Goal: Task Accomplishment & Management: Use online tool/utility

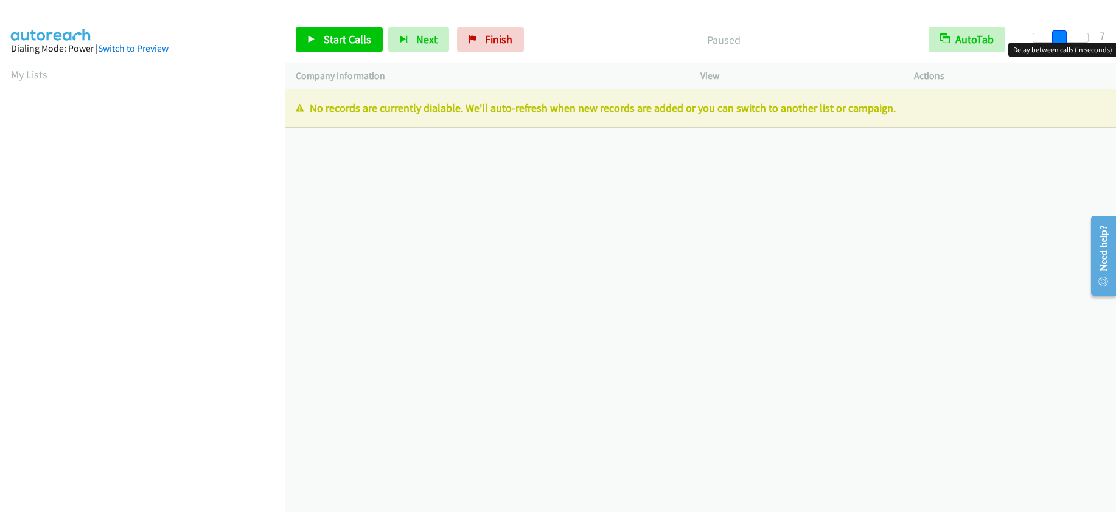
drag, startPoint x: 1037, startPoint y: 36, endPoint x: 1062, endPoint y: 36, distance: 24.3
click at [1062, 36] on span at bounding box center [1059, 37] width 15 height 15
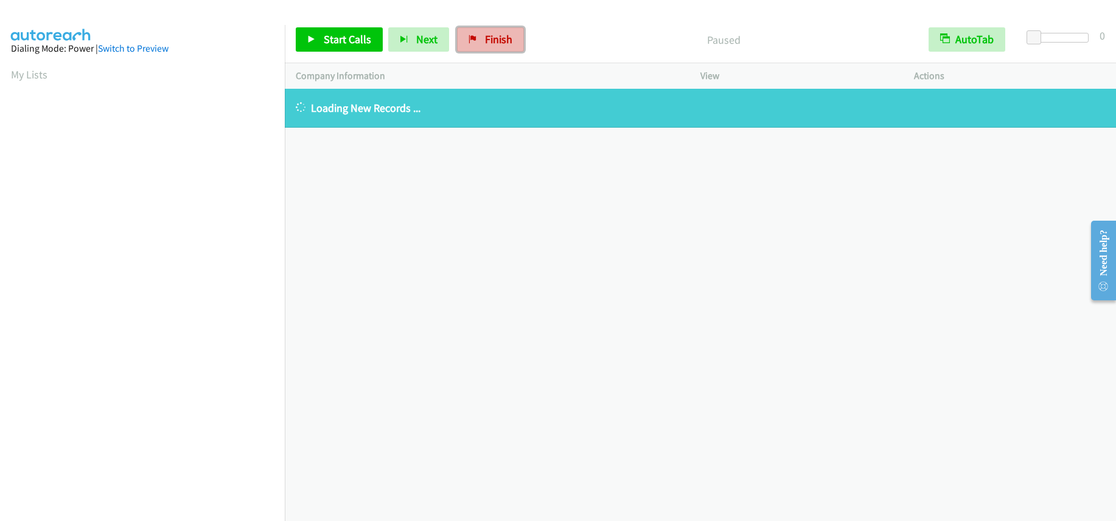
click at [491, 47] on link "Finish" at bounding box center [490, 39] width 67 height 24
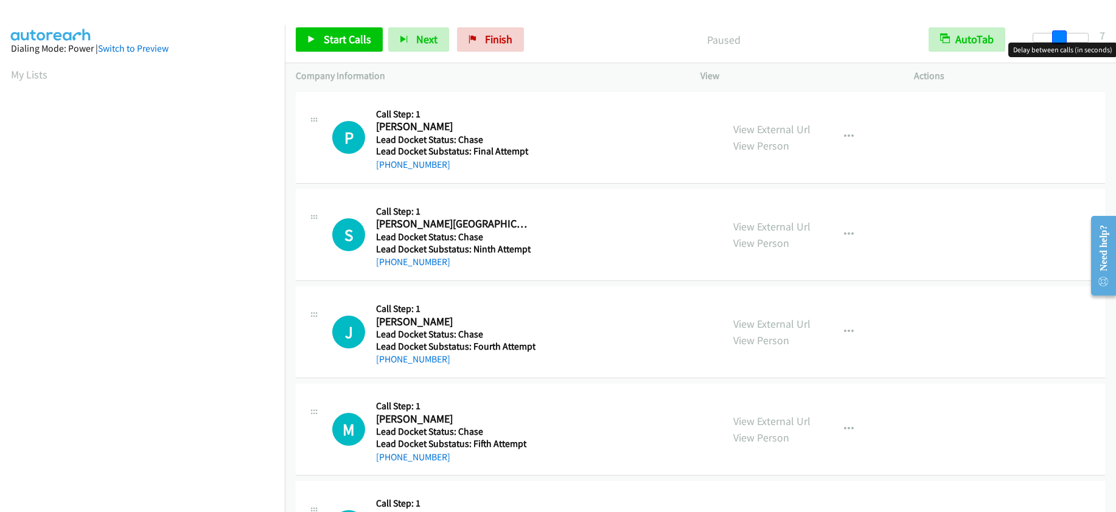
drag, startPoint x: 1037, startPoint y: 35, endPoint x: 1061, endPoint y: 37, distance: 24.5
click at [1061, 37] on span at bounding box center [1059, 37] width 15 height 15
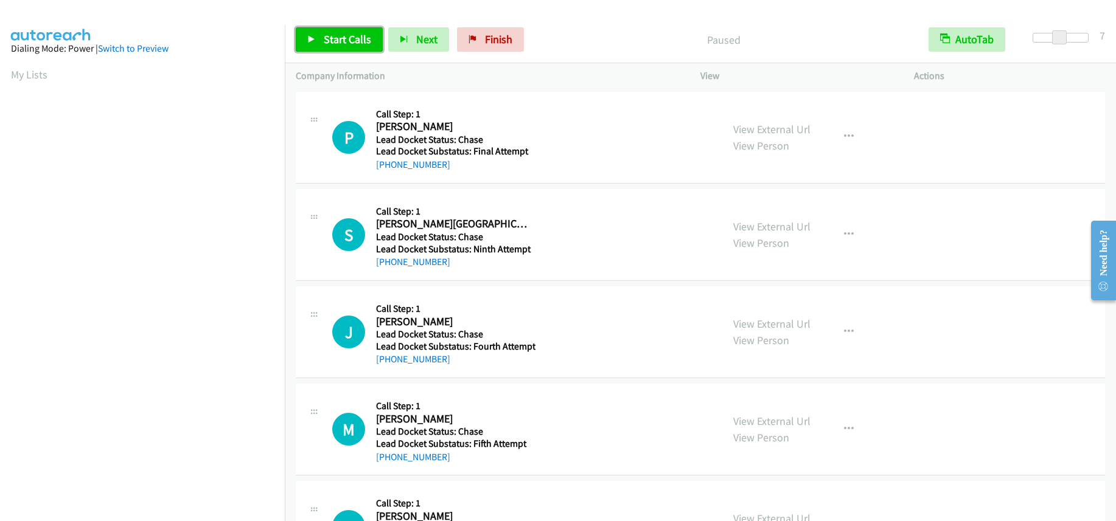
click at [364, 40] on span "Start Calls" at bounding box center [347, 39] width 47 height 14
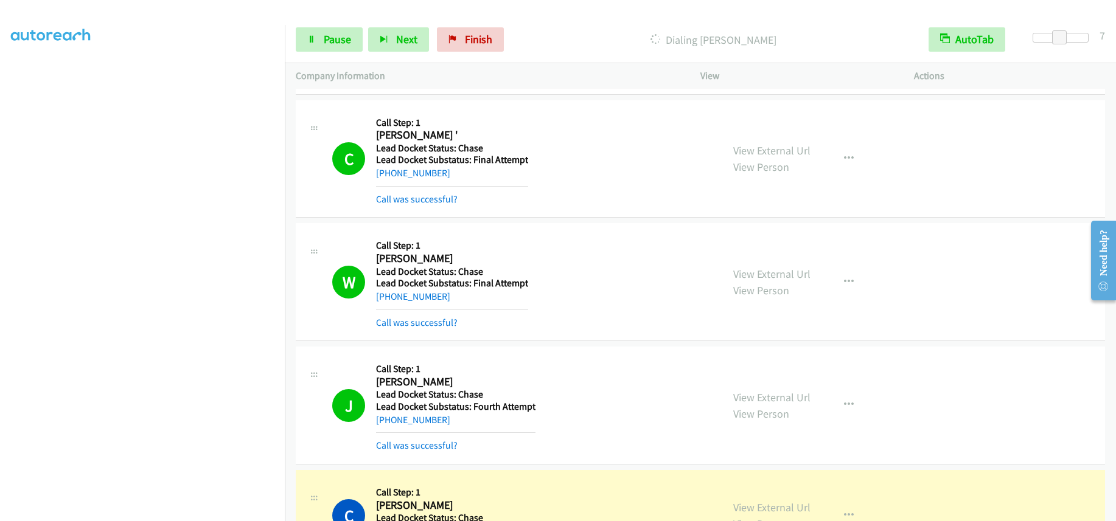
scroll to position [852, 0]
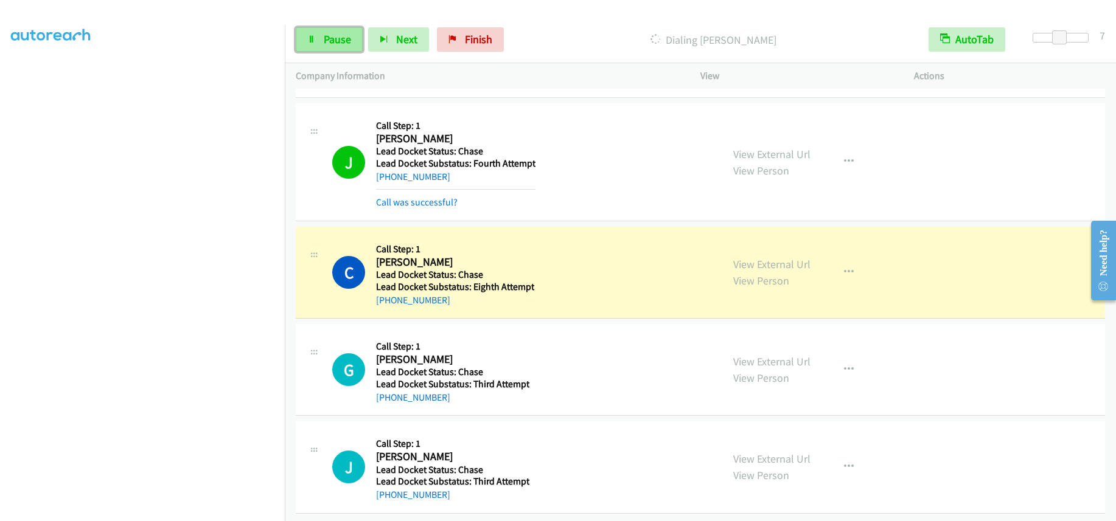
click at [337, 45] on span "Pause" at bounding box center [337, 39] width 27 height 14
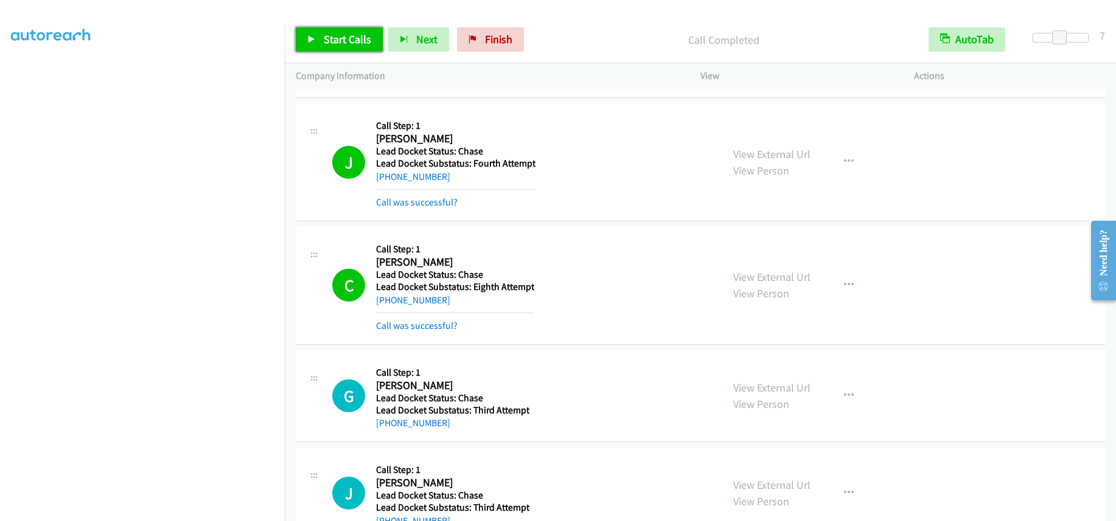
click at [338, 37] on span "Start Calls" at bounding box center [347, 39] width 47 height 14
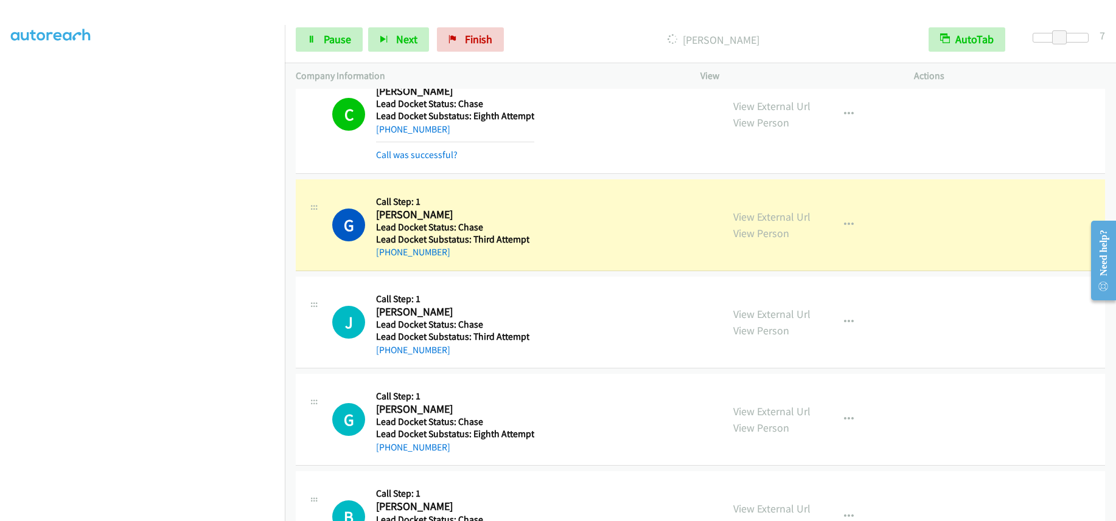
scroll to position [1034, 0]
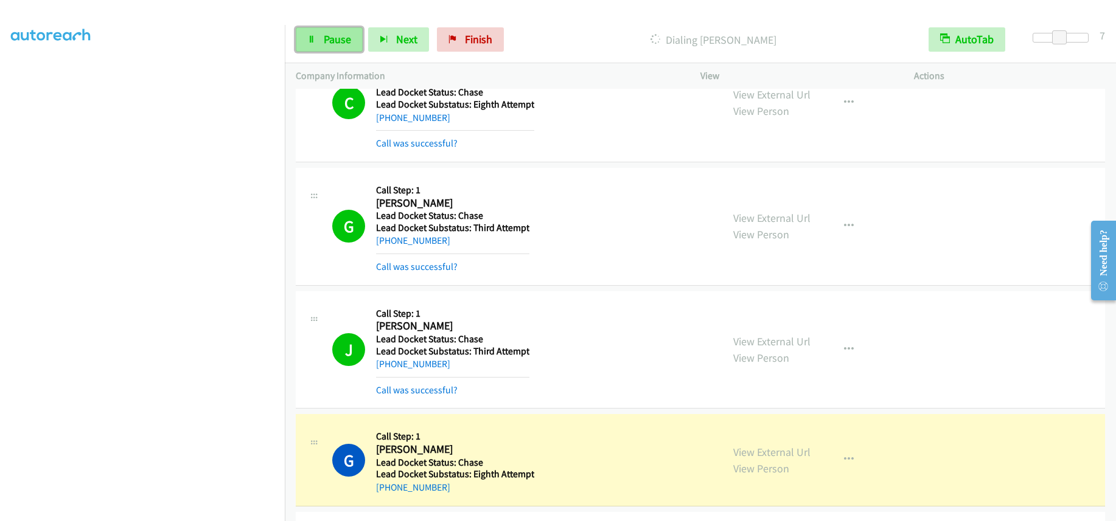
click at [309, 38] on icon at bounding box center [311, 40] width 9 height 9
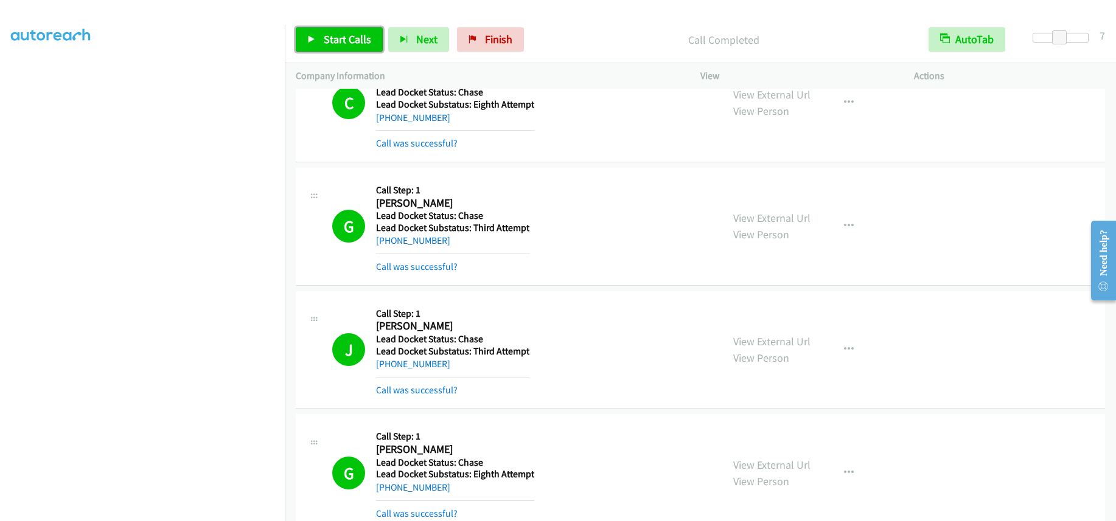
click at [329, 38] on span "Start Calls" at bounding box center [347, 39] width 47 height 14
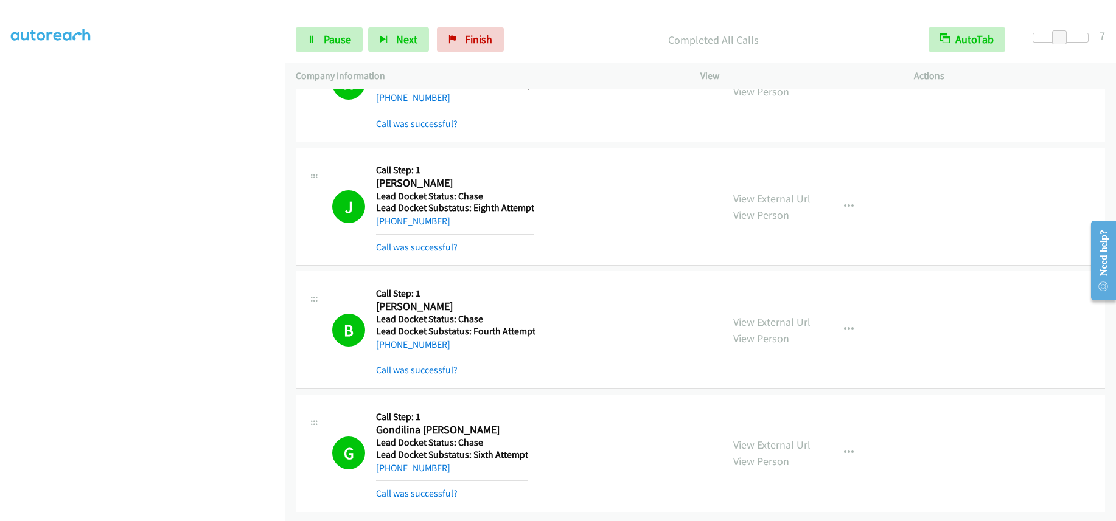
scroll to position [0, 0]
drag, startPoint x: 485, startPoint y: 38, endPoint x: 608, endPoint y: 43, distance: 123.6
click at [485, 38] on span "Finish" at bounding box center [478, 39] width 27 height 14
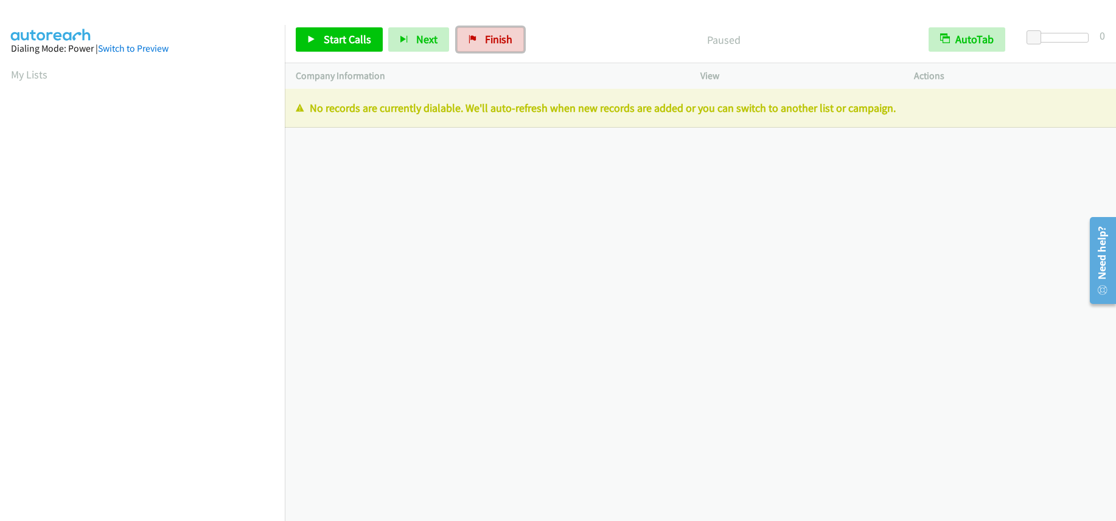
drag, startPoint x: 500, startPoint y: 39, endPoint x: 605, endPoint y: 41, distance: 105.3
click at [500, 39] on span "Finish" at bounding box center [498, 39] width 27 height 14
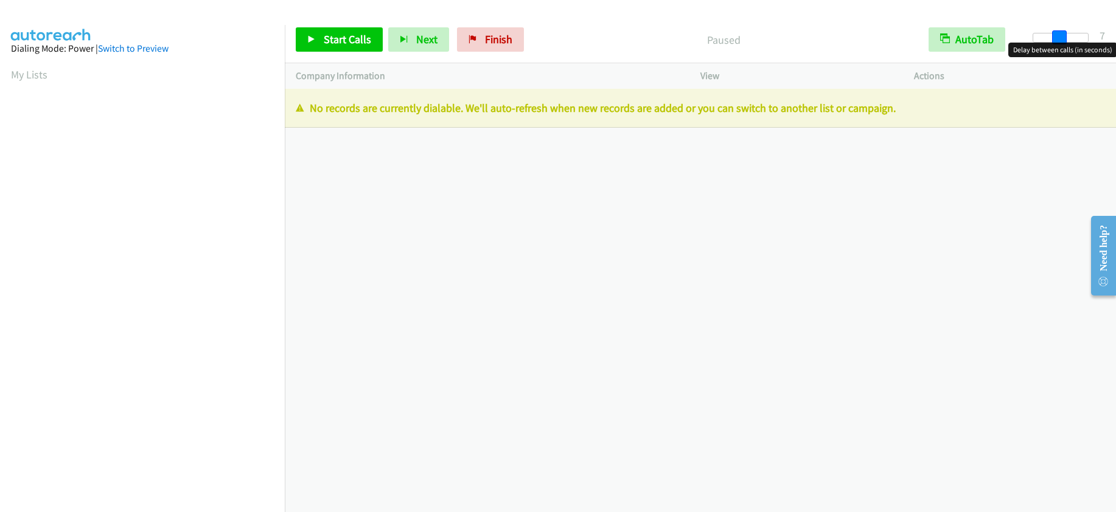
drag, startPoint x: 1036, startPoint y: 35, endPoint x: 1062, endPoint y: 39, distance: 25.8
click at [1062, 39] on span at bounding box center [1059, 37] width 15 height 15
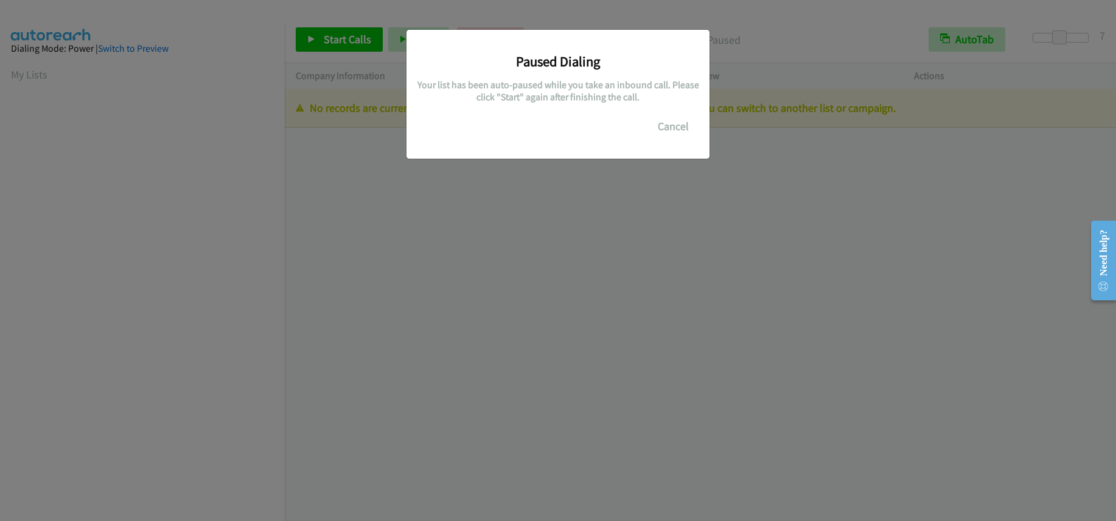
scroll to position [161, 0]
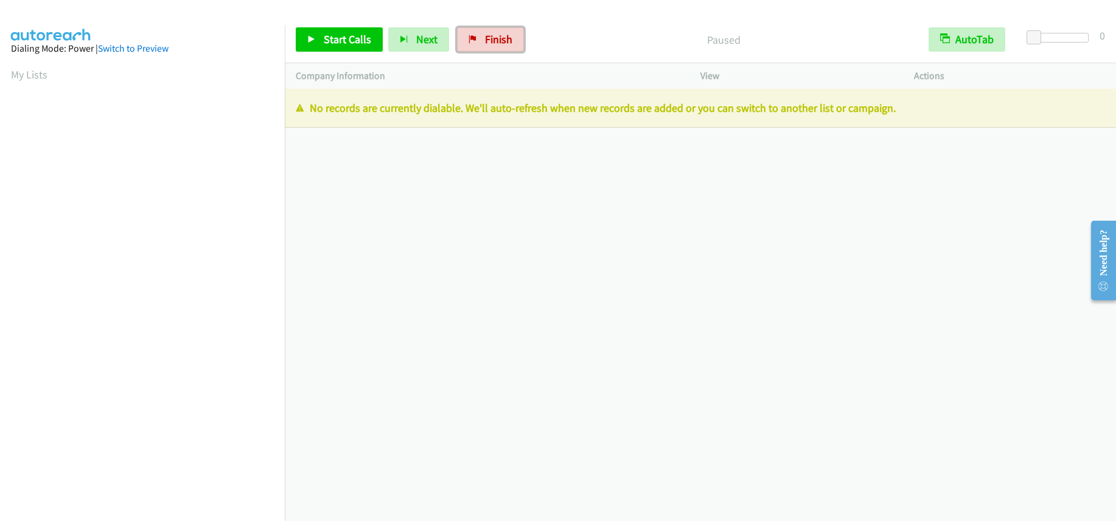
drag, startPoint x: 487, startPoint y: 46, endPoint x: 606, endPoint y: 41, distance: 119.4
click at [487, 46] on link "Finish" at bounding box center [490, 39] width 67 height 24
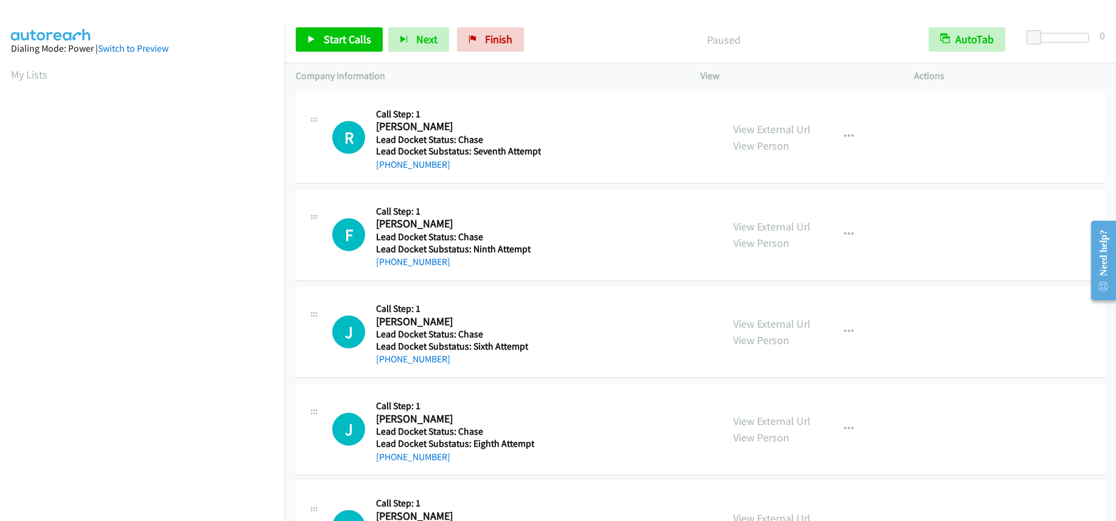
scroll to position [161, 0]
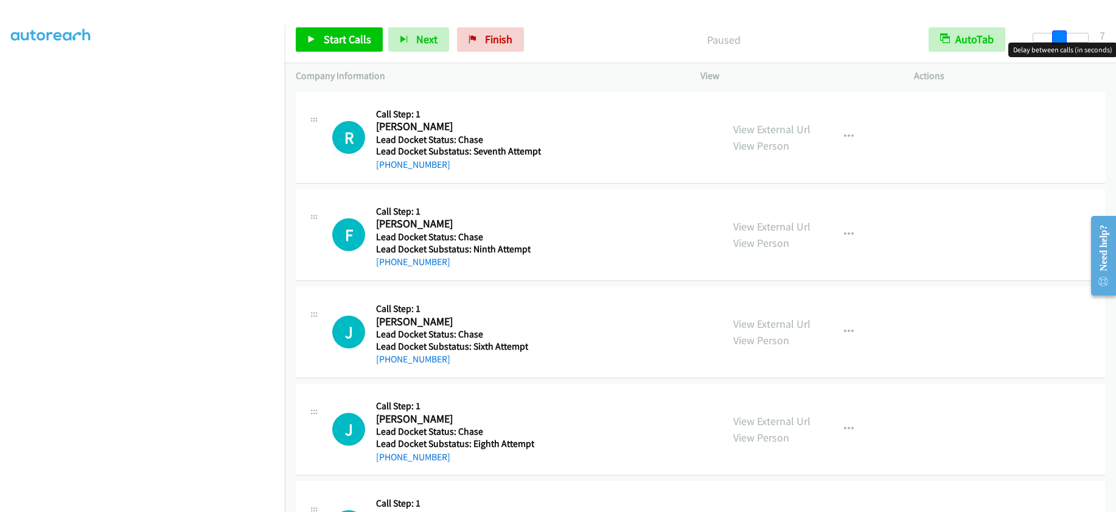
drag, startPoint x: 1037, startPoint y: 35, endPoint x: 1064, endPoint y: 33, distance: 26.8
click at [1064, 33] on span at bounding box center [1059, 37] width 15 height 15
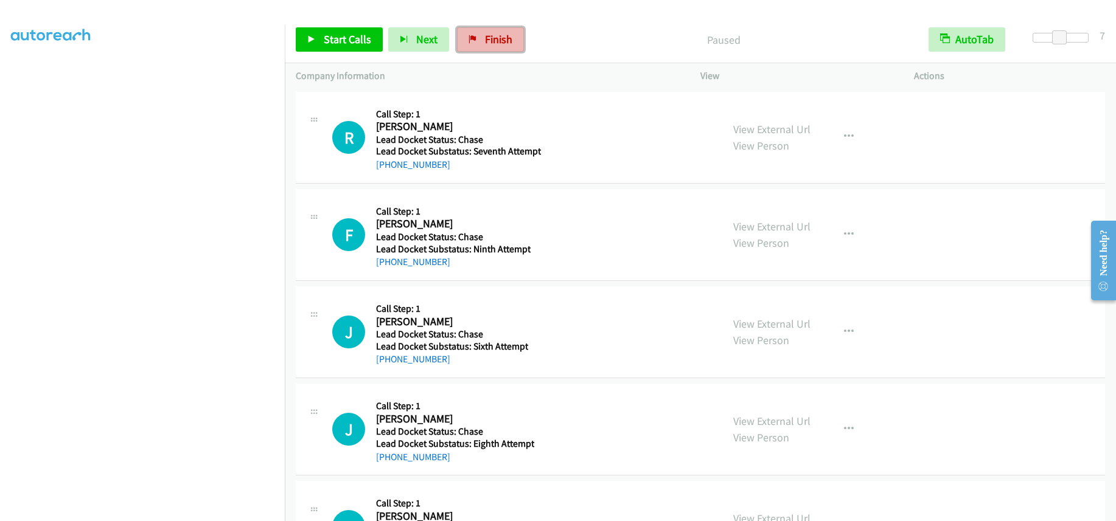
click at [506, 35] on span "Finish" at bounding box center [498, 39] width 27 height 14
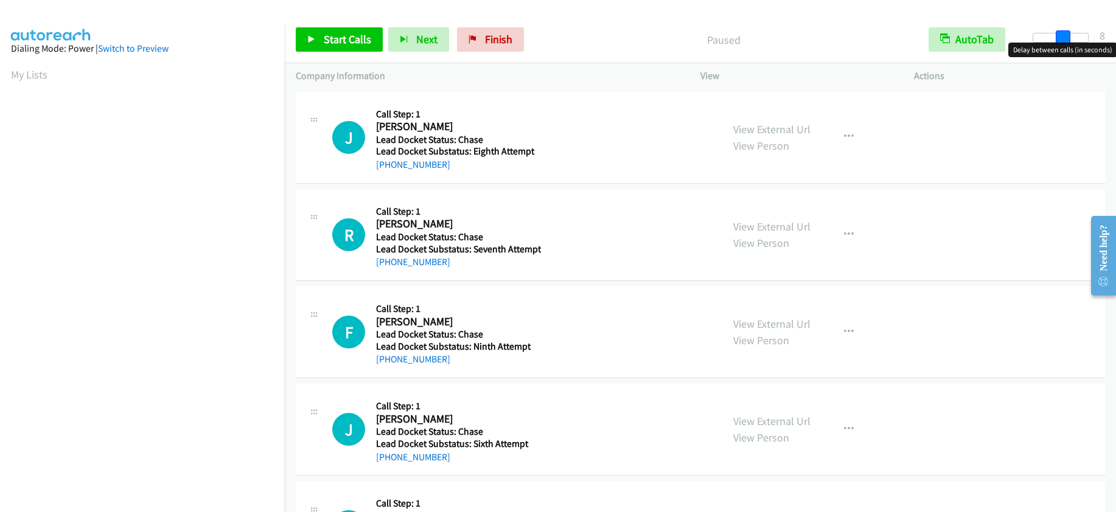
drag, startPoint x: 1031, startPoint y: 41, endPoint x: 1060, endPoint y: 43, distance: 29.3
click at [1060, 43] on body "Start Calls Pause Next Finish Paused AutoTab AutoTab 8 Company Information Info…" at bounding box center [558, 29] width 1116 height 58
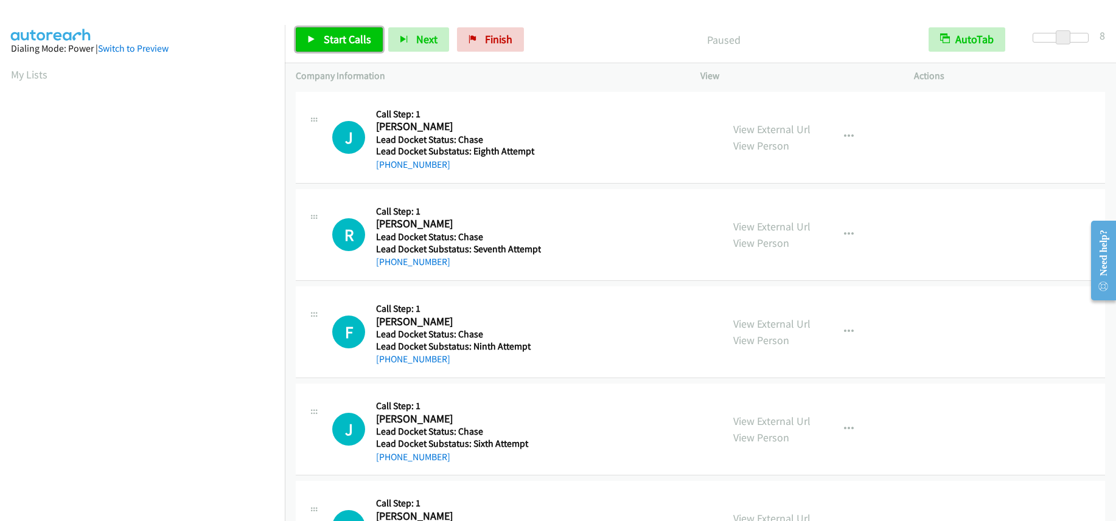
click at [352, 43] on span "Start Calls" at bounding box center [347, 39] width 47 height 14
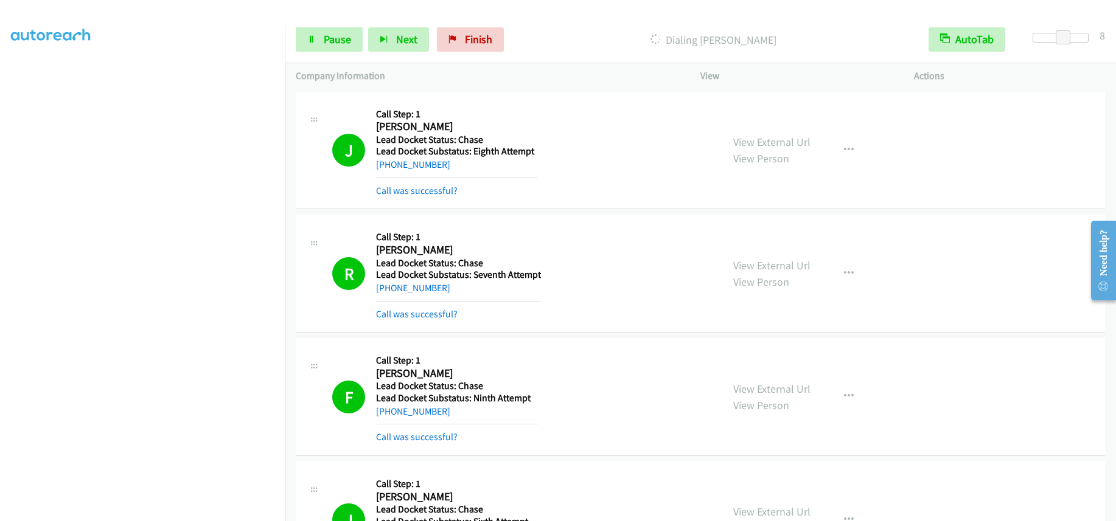
scroll to position [304, 0]
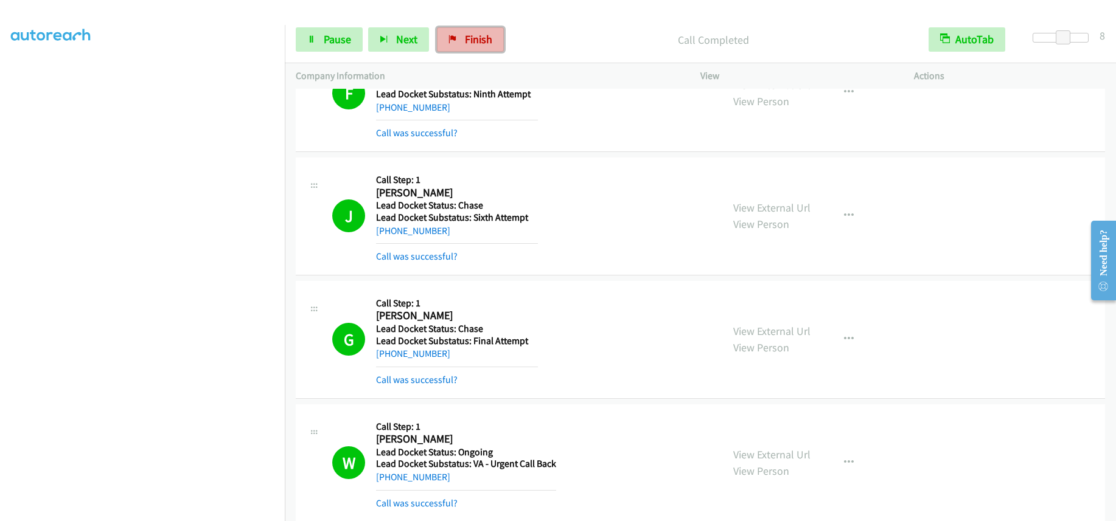
click at [465, 41] on span "Finish" at bounding box center [478, 39] width 27 height 14
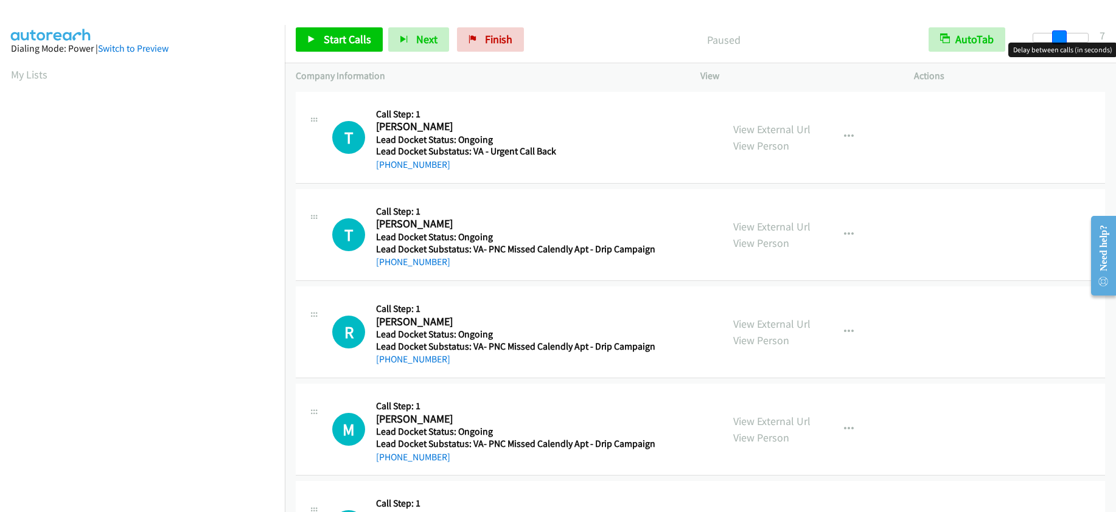
drag, startPoint x: 1034, startPoint y: 38, endPoint x: 1060, endPoint y: 33, distance: 26.5
click at [1060, 33] on span at bounding box center [1059, 37] width 15 height 15
click at [1064, 33] on span at bounding box center [1063, 37] width 15 height 15
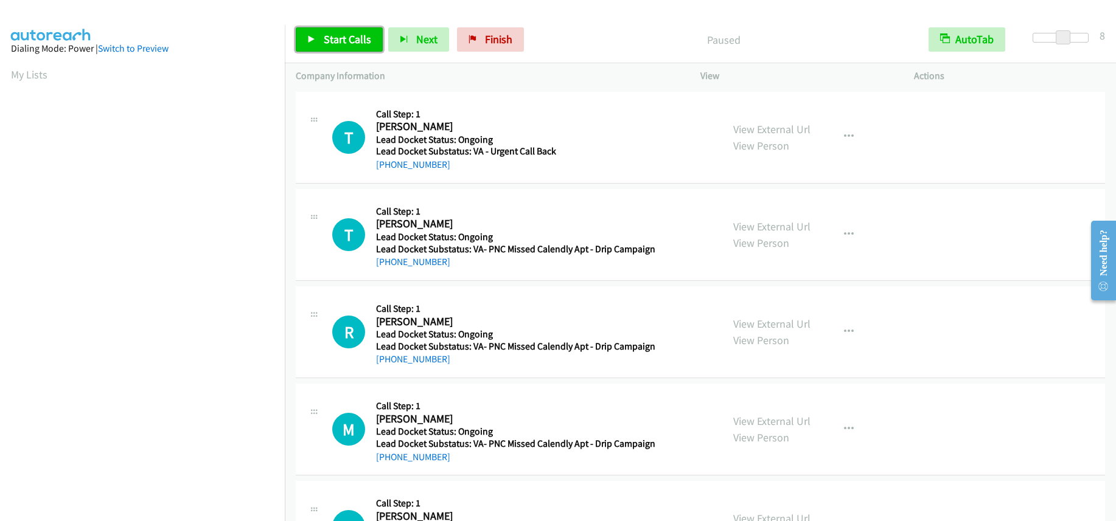
click at [321, 33] on link "Start Calls" at bounding box center [339, 39] width 87 height 24
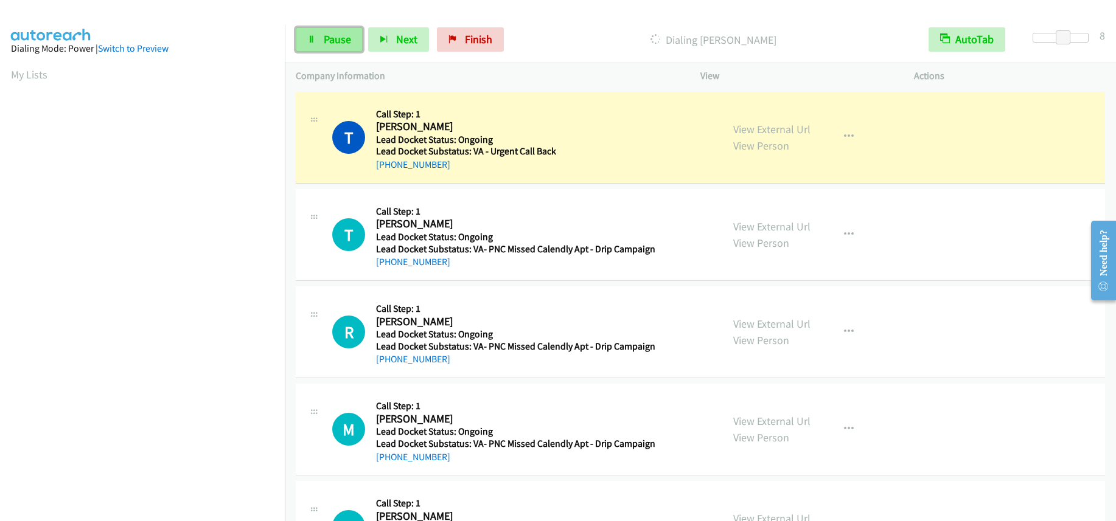
click at [339, 43] on span "Pause" at bounding box center [337, 39] width 27 height 14
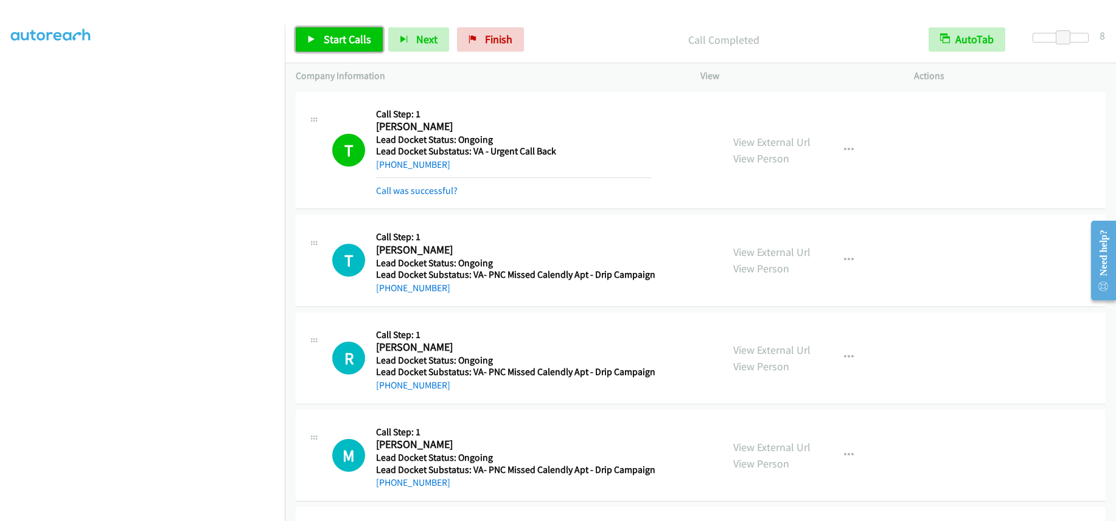
click at [343, 37] on span "Start Calls" at bounding box center [347, 39] width 47 height 14
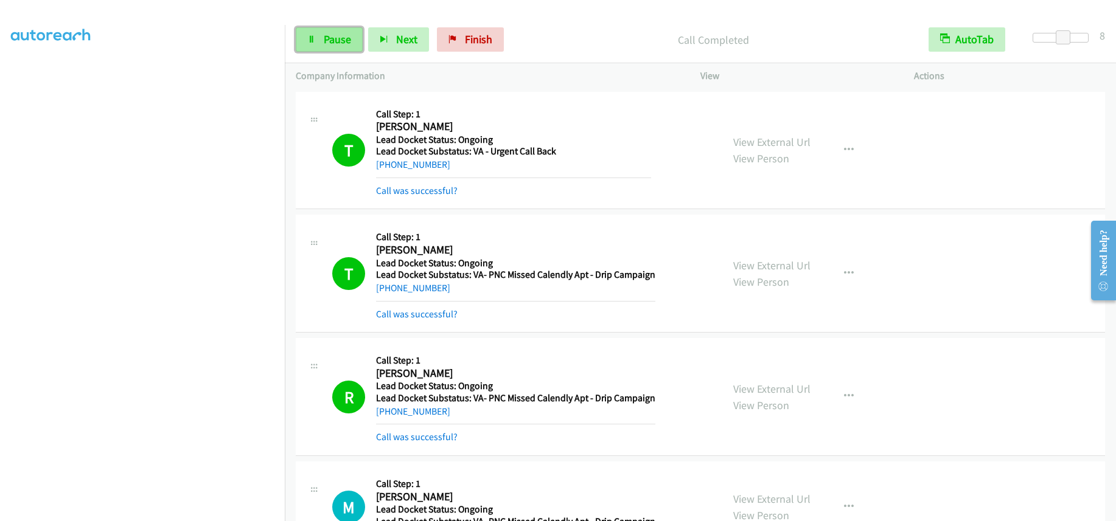
click at [347, 37] on span "Pause" at bounding box center [337, 39] width 27 height 14
click at [486, 46] on span "Finish" at bounding box center [498, 39] width 27 height 14
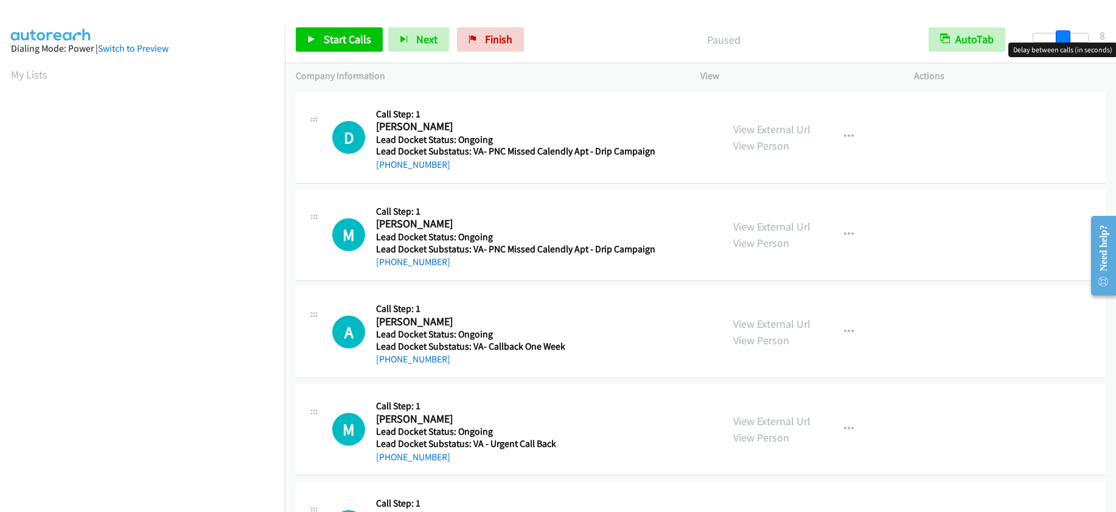
drag, startPoint x: 1029, startPoint y: 39, endPoint x: 1057, endPoint y: 37, distance: 27.4
click at [1057, 37] on span at bounding box center [1063, 37] width 15 height 15
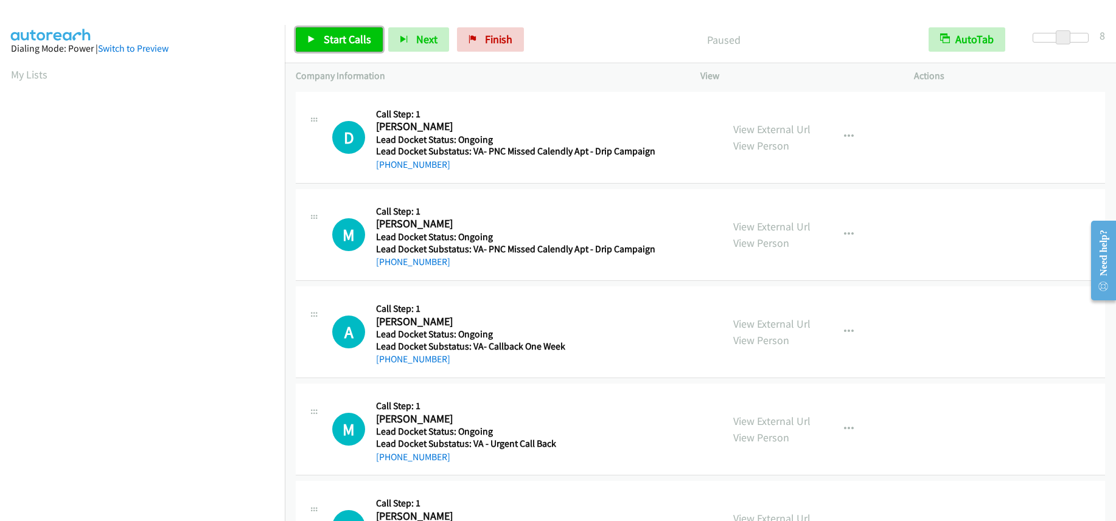
click at [334, 41] on span "Start Calls" at bounding box center [347, 39] width 47 height 14
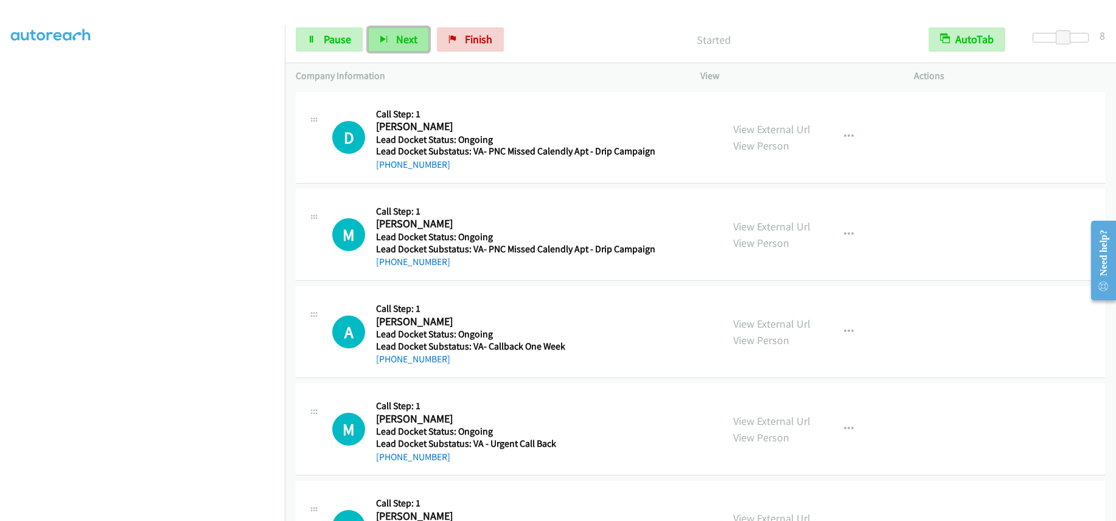
click at [368, 47] on button "Next" at bounding box center [398, 39] width 61 height 24
click at [346, 44] on span "Pause" at bounding box center [337, 39] width 27 height 14
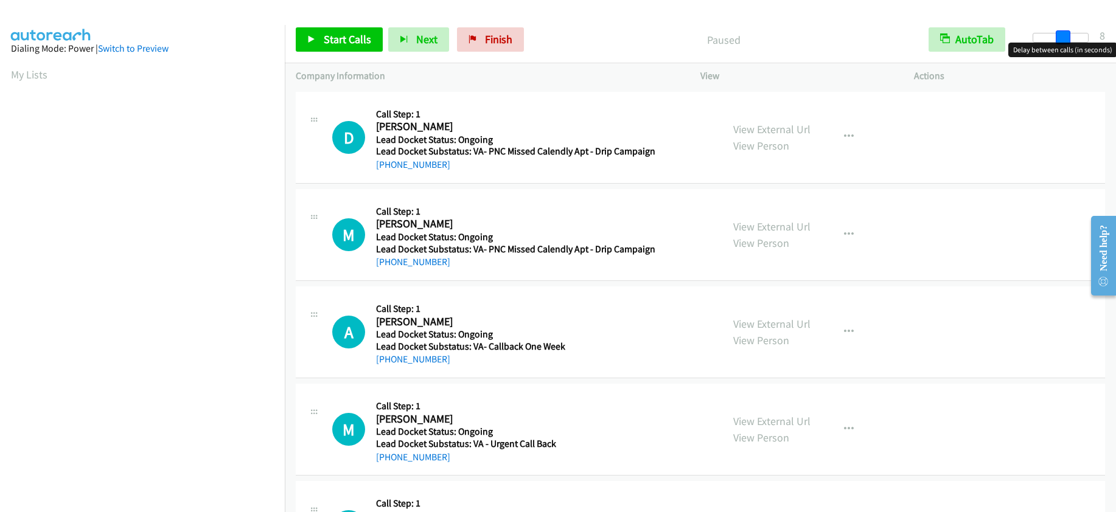
drag, startPoint x: 1037, startPoint y: 35, endPoint x: 1064, endPoint y: 37, distance: 27.4
click at [1064, 37] on span at bounding box center [1063, 37] width 15 height 15
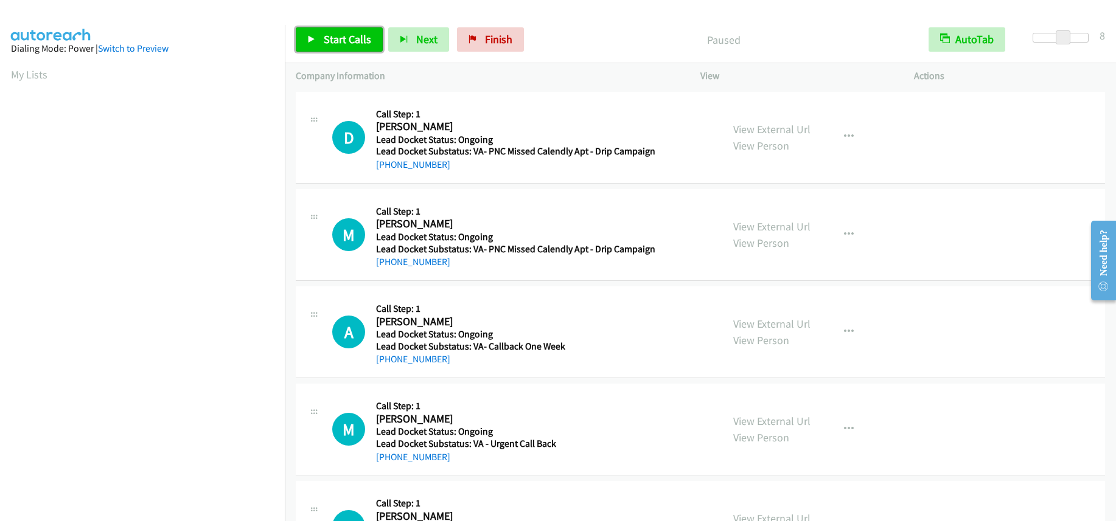
click at [352, 42] on span "Start Calls" at bounding box center [347, 39] width 47 height 14
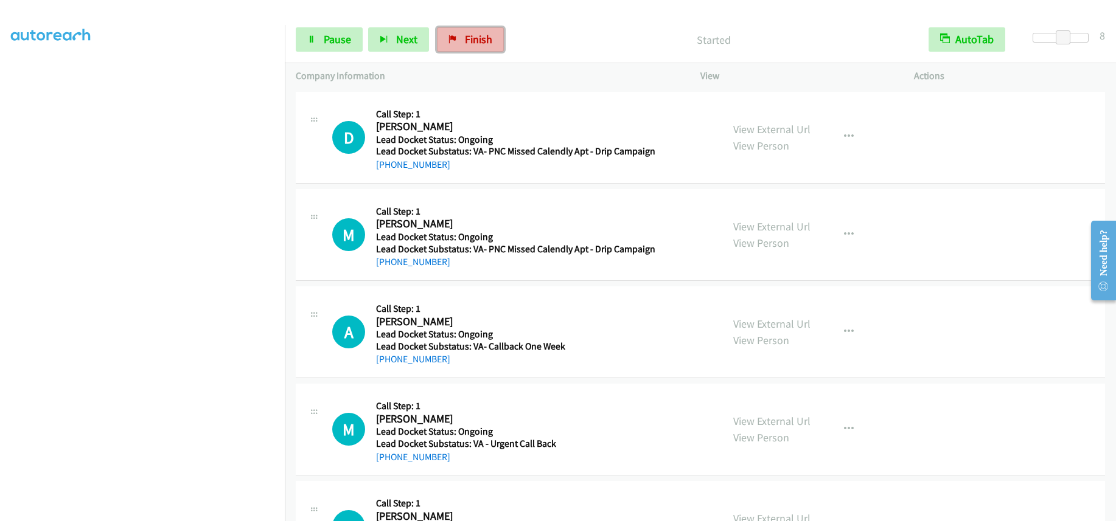
click at [467, 40] on span "Finish" at bounding box center [478, 39] width 27 height 14
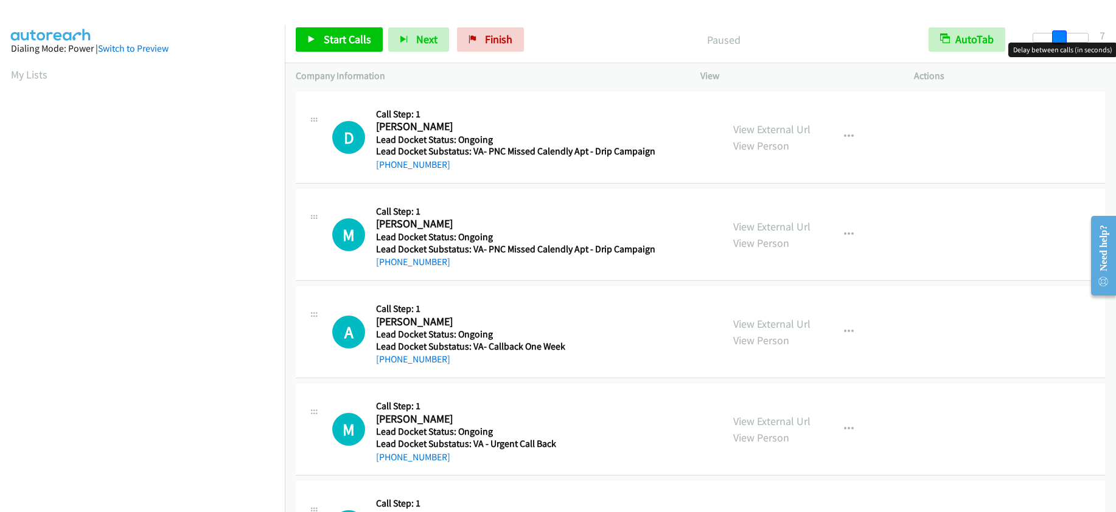
drag, startPoint x: 1033, startPoint y: 38, endPoint x: 1059, endPoint y: 47, distance: 28.1
click at [1059, 47] on body "Start Calls Pause Next Finish Paused AutoTab AutoTab 7 Company Information Info…" at bounding box center [558, 29] width 1116 height 58
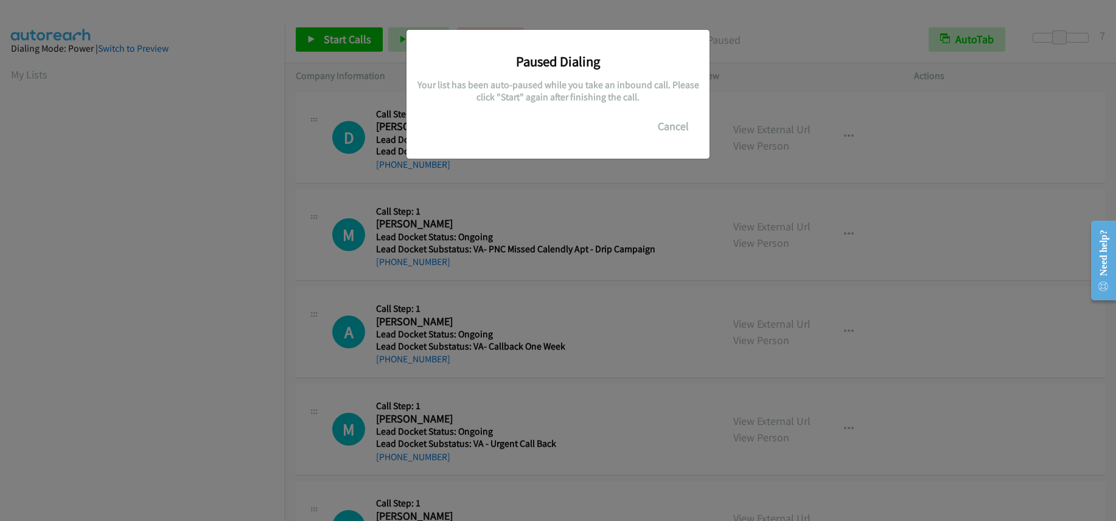
scroll to position [161, 0]
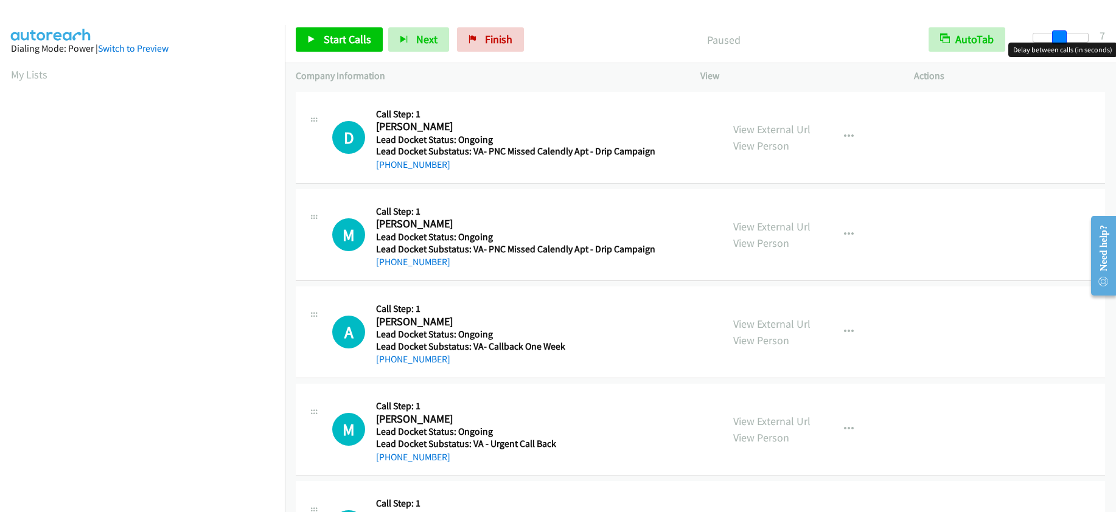
drag, startPoint x: 1040, startPoint y: 40, endPoint x: 1064, endPoint y: 38, distance: 23.8
click at [1064, 38] on span at bounding box center [1059, 37] width 15 height 15
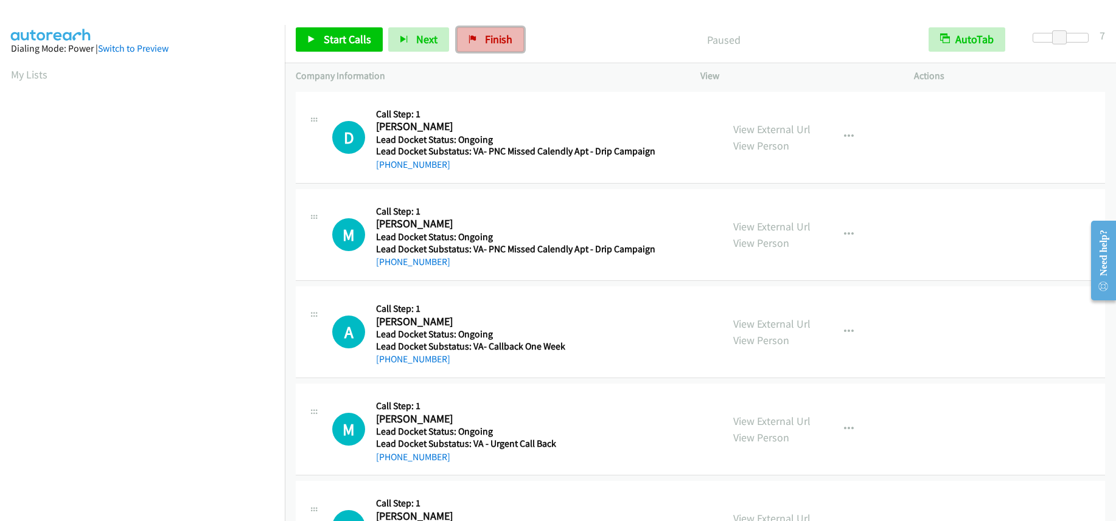
click at [479, 40] on link "Finish" at bounding box center [490, 39] width 67 height 24
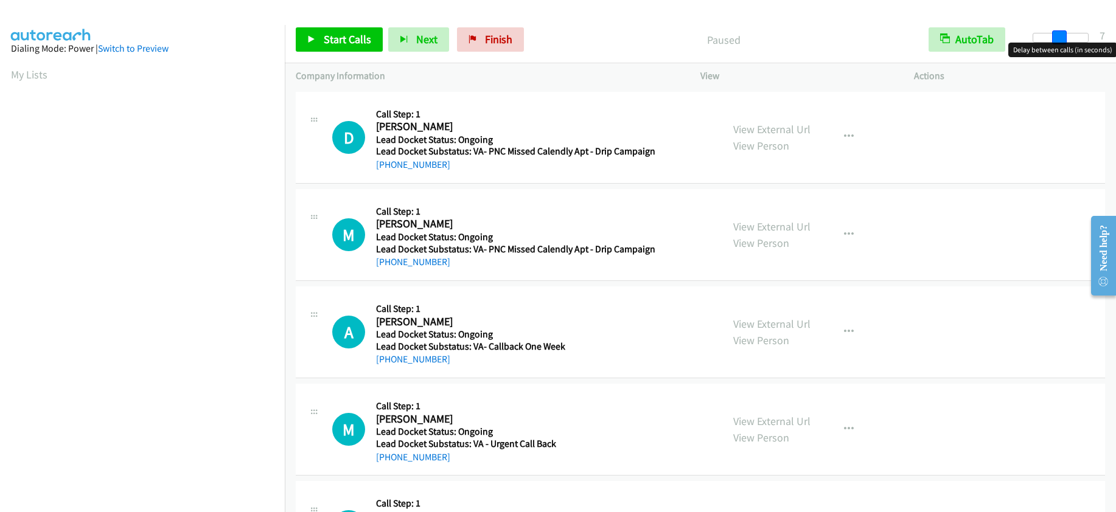
drag, startPoint x: 1033, startPoint y: 37, endPoint x: 1057, endPoint y: 44, distance: 25.2
click at [1057, 44] on body "Start Calls Pause Next Finish Paused AutoTab AutoTab 7 Company Information Info…" at bounding box center [558, 29] width 1116 height 58
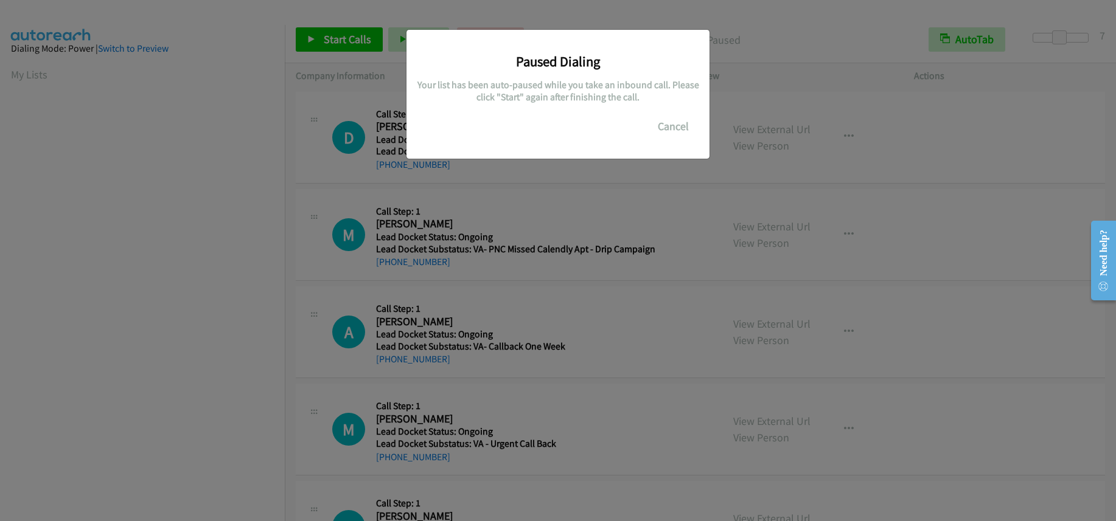
scroll to position [161, 0]
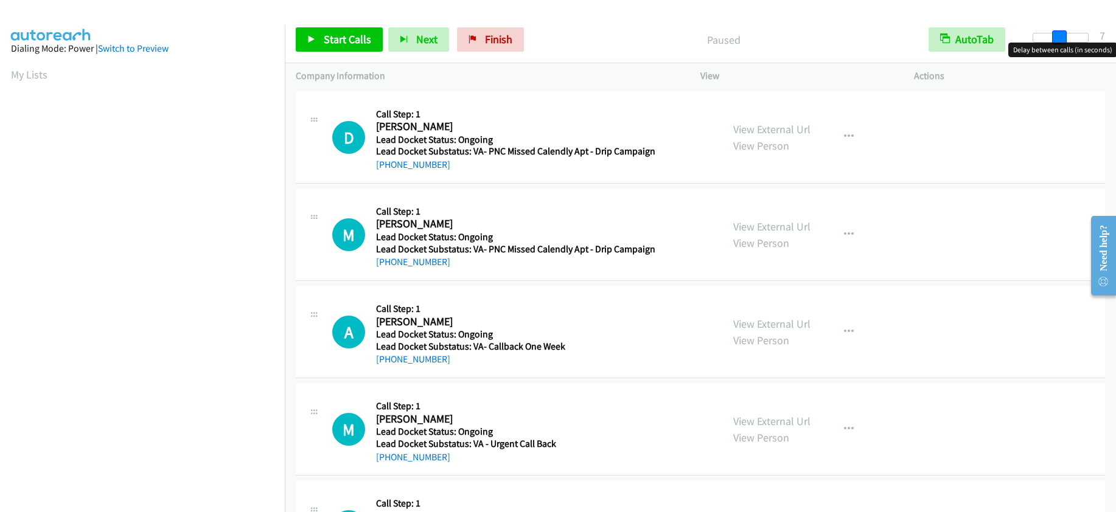
drag, startPoint x: 1033, startPoint y: 34, endPoint x: 1060, endPoint y: 33, distance: 26.8
click at [1060, 33] on span at bounding box center [1059, 37] width 15 height 15
click at [1062, 33] on span at bounding box center [1063, 37] width 15 height 15
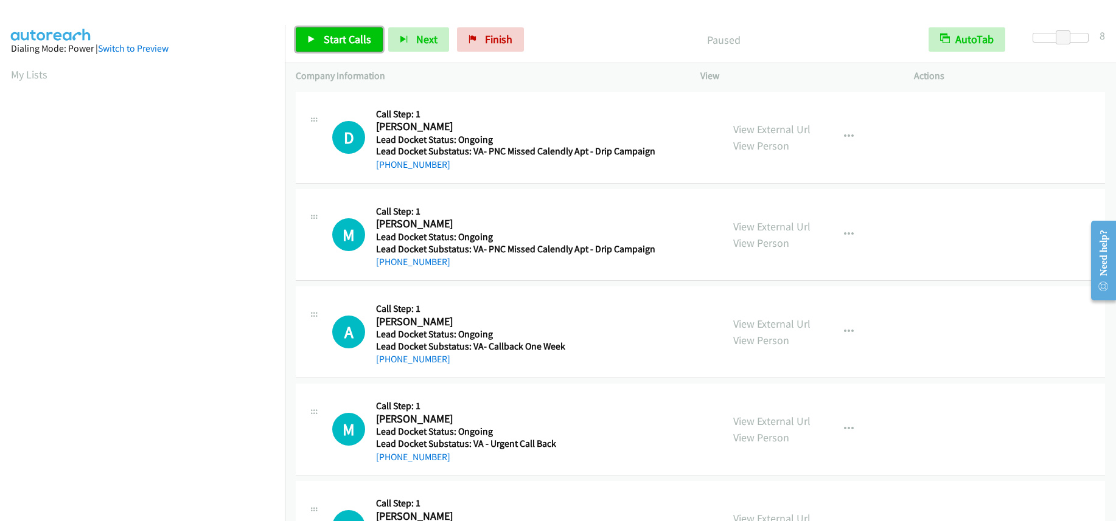
click at [327, 35] on span "Start Calls" at bounding box center [347, 39] width 47 height 14
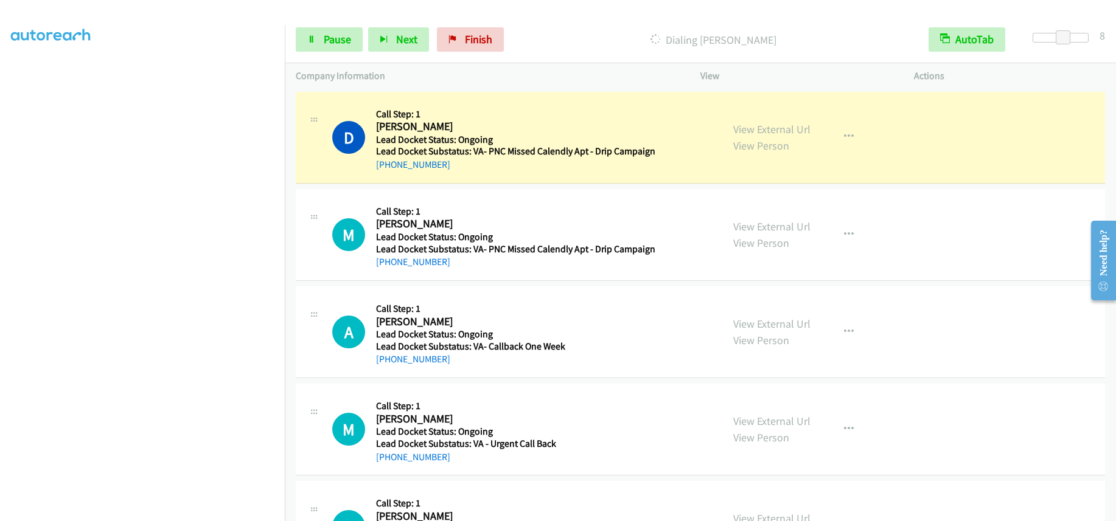
scroll to position [161, 0]
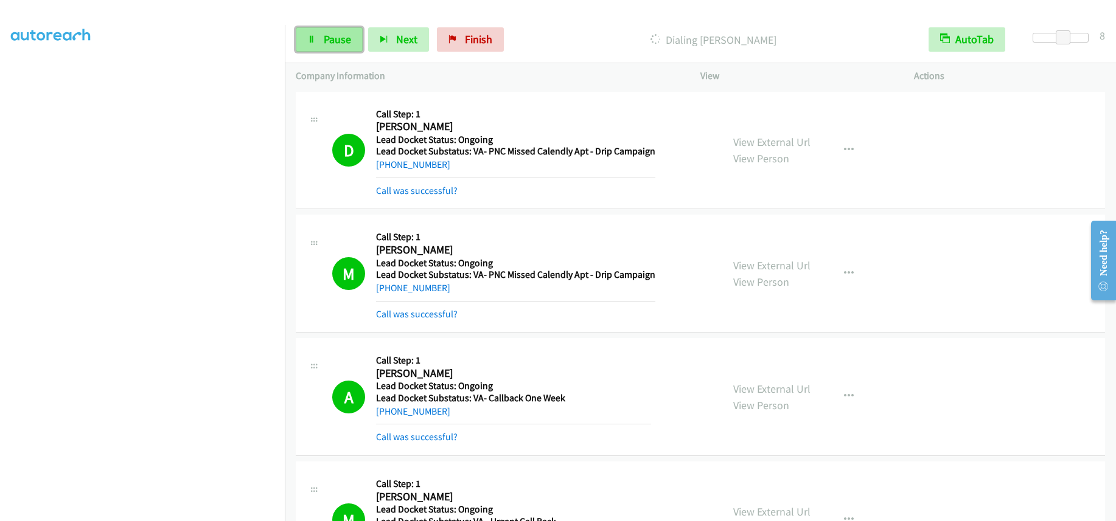
click at [340, 42] on span "Pause" at bounding box center [337, 39] width 27 height 14
click at [340, 35] on span "Start Calls" at bounding box center [347, 39] width 47 height 14
click at [340, 40] on span "Pause" at bounding box center [337, 39] width 27 height 14
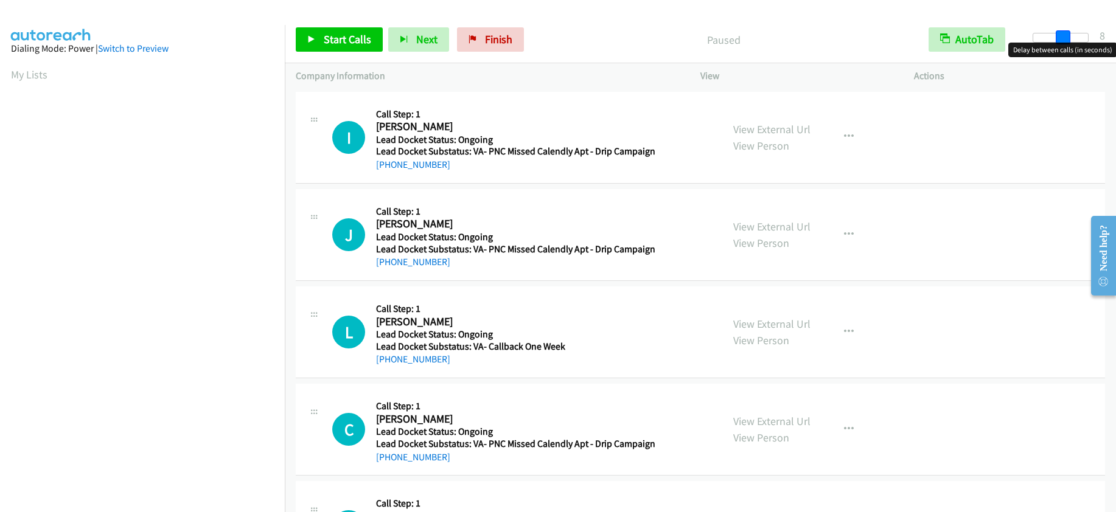
drag, startPoint x: 1038, startPoint y: 37, endPoint x: 1067, endPoint y: 37, distance: 29.2
click at [1067, 37] on span at bounding box center [1063, 37] width 15 height 15
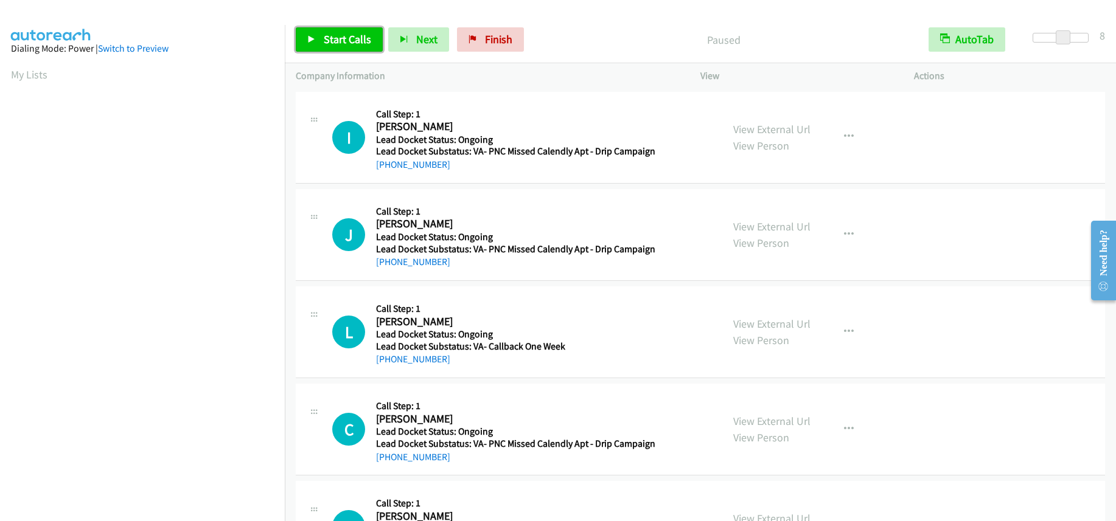
click at [355, 41] on span "Start Calls" at bounding box center [347, 39] width 47 height 14
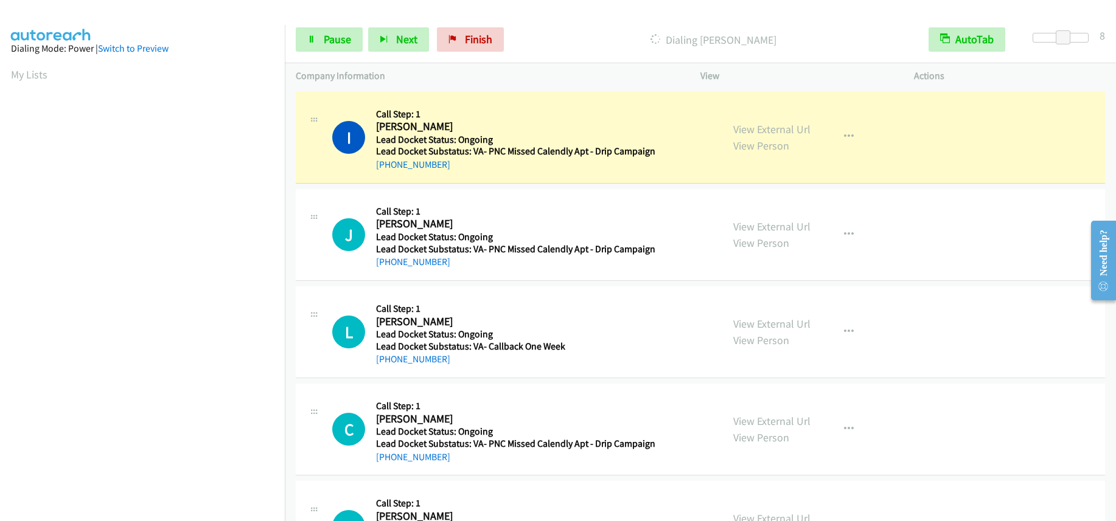
scroll to position [161, 0]
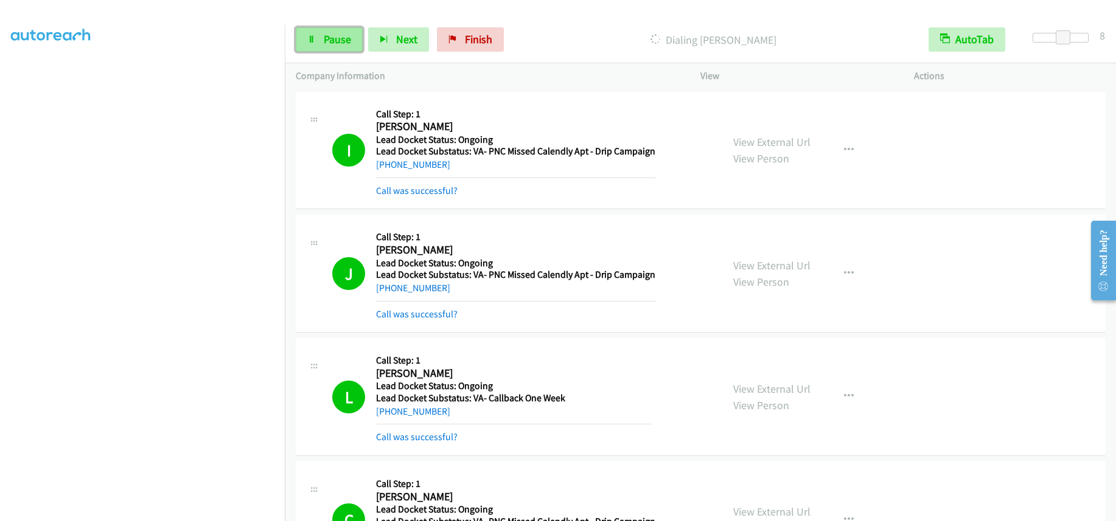
click at [345, 39] on span "Pause" at bounding box center [337, 39] width 27 height 14
click at [324, 36] on span "Start Calls" at bounding box center [347, 39] width 47 height 14
click at [347, 40] on span "Pause" at bounding box center [337, 39] width 27 height 14
click at [359, 44] on span "Start Calls" at bounding box center [347, 39] width 47 height 14
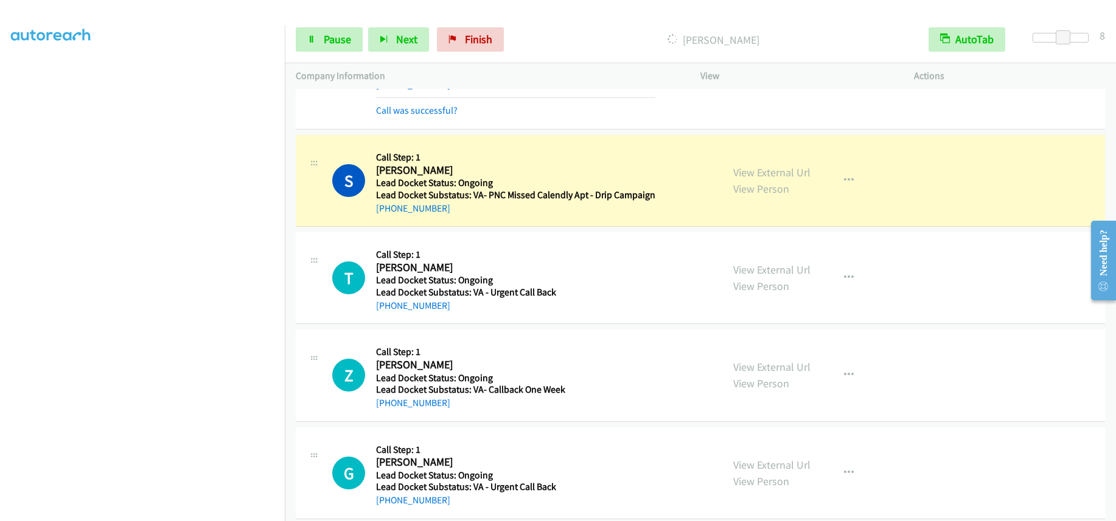
scroll to position [974, 0]
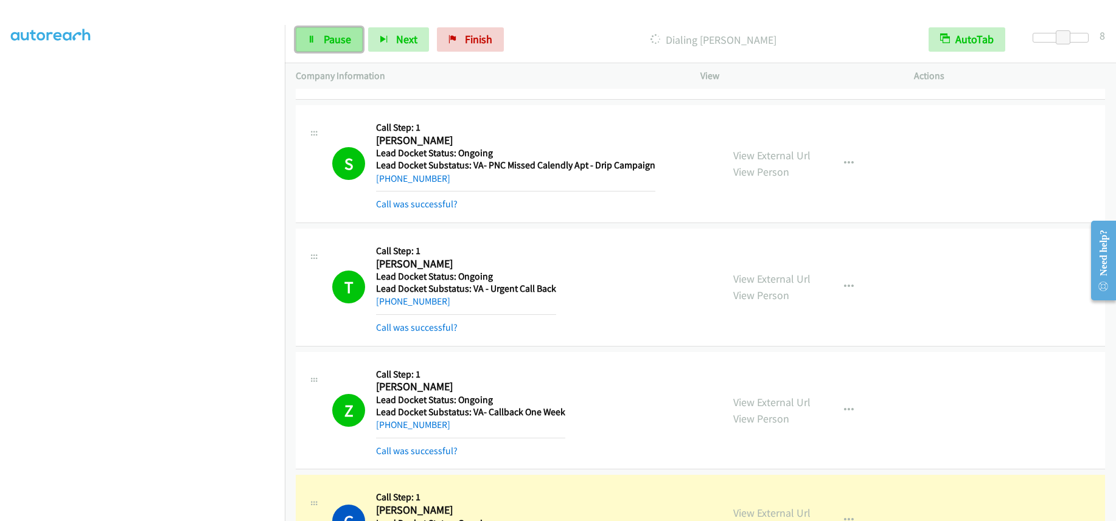
click at [341, 46] on link "Pause" at bounding box center [329, 39] width 67 height 24
